Goal: Task Accomplishment & Management: Use online tool/utility

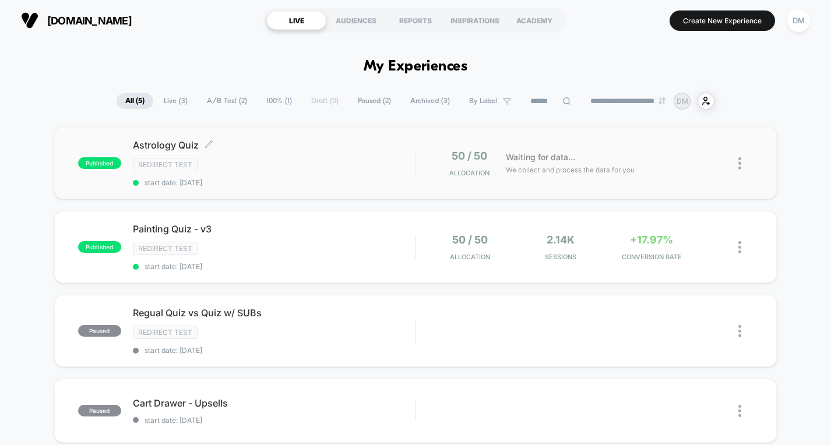
click at [329, 163] on div "Redirect Test" at bounding box center [274, 164] width 283 height 13
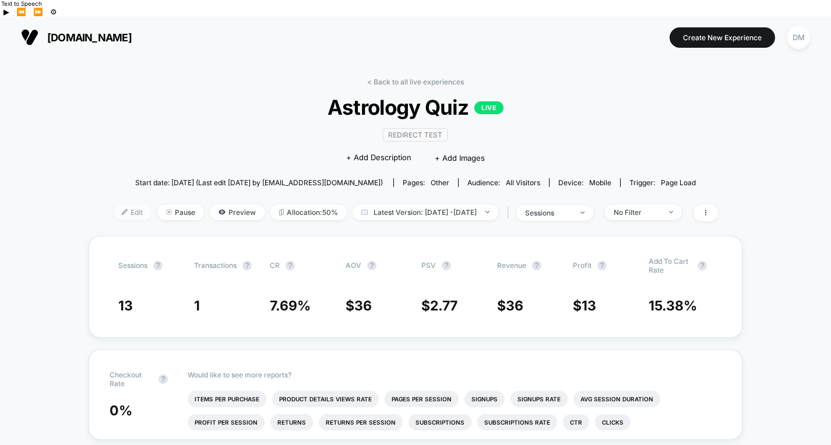
click at [113, 205] on span "Edit" at bounding box center [132, 213] width 38 height 16
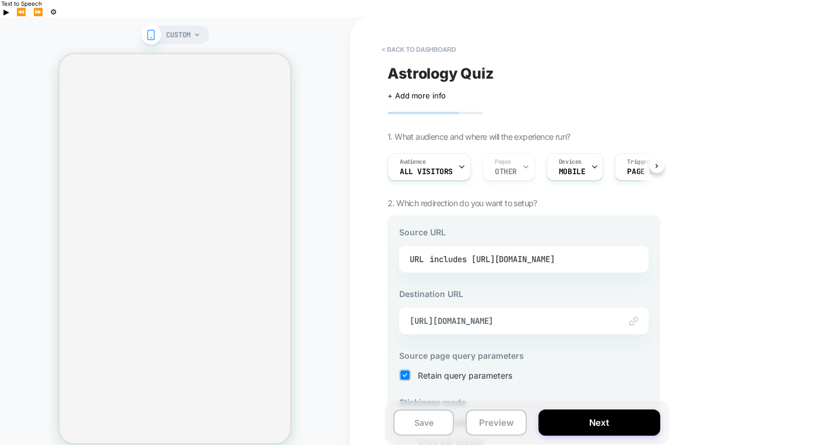
click at [518, 251] on div "includes [URL][DOMAIN_NAME]" at bounding box center [492, 259] width 125 height 17
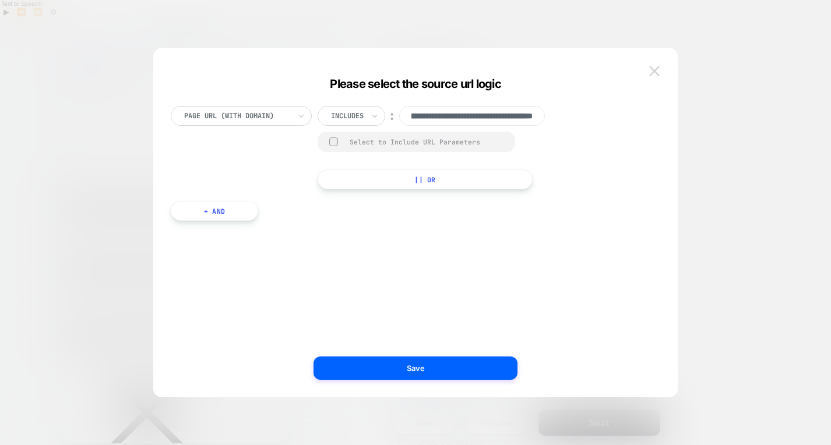
click at [652, 68] on img at bounding box center [654, 71] width 10 height 10
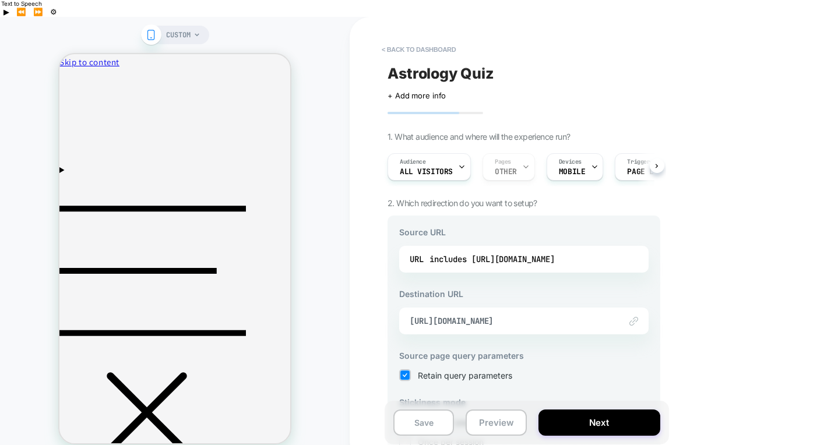
scroll to position [126, 0]
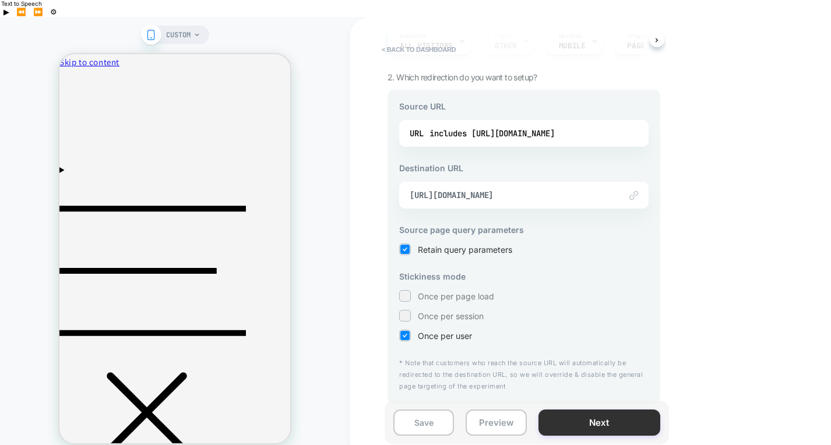
click at [564, 410] on button "Next" at bounding box center [600, 423] width 122 height 26
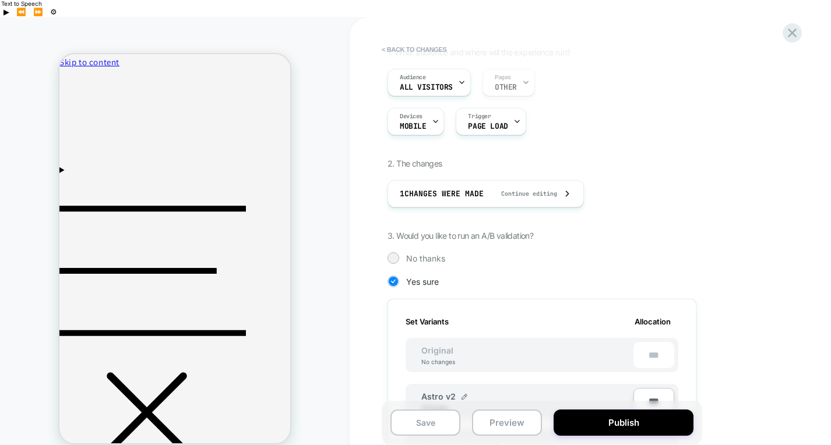
scroll to position [0, 0]
